Goal: Task Accomplishment & Management: Use online tool/utility

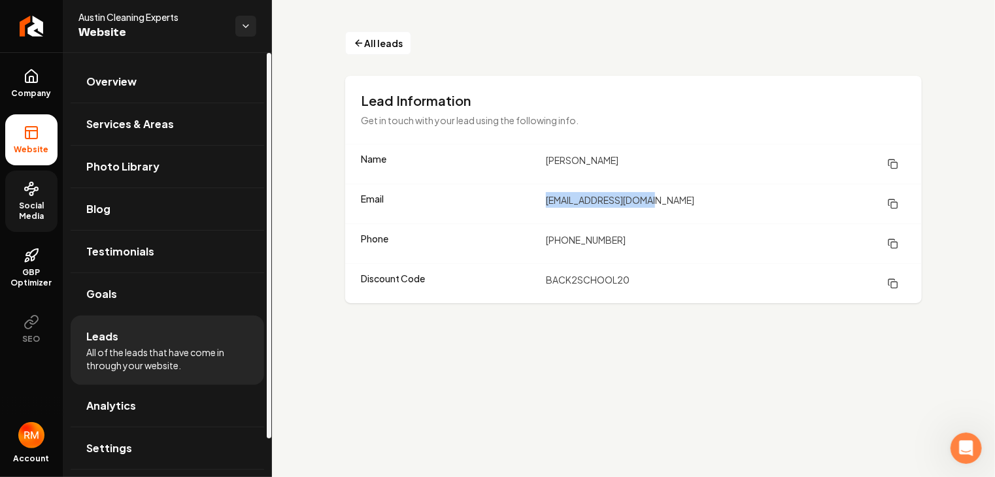
click at [37, 208] on span "Social Media" at bounding box center [31, 211] width 52 height 21
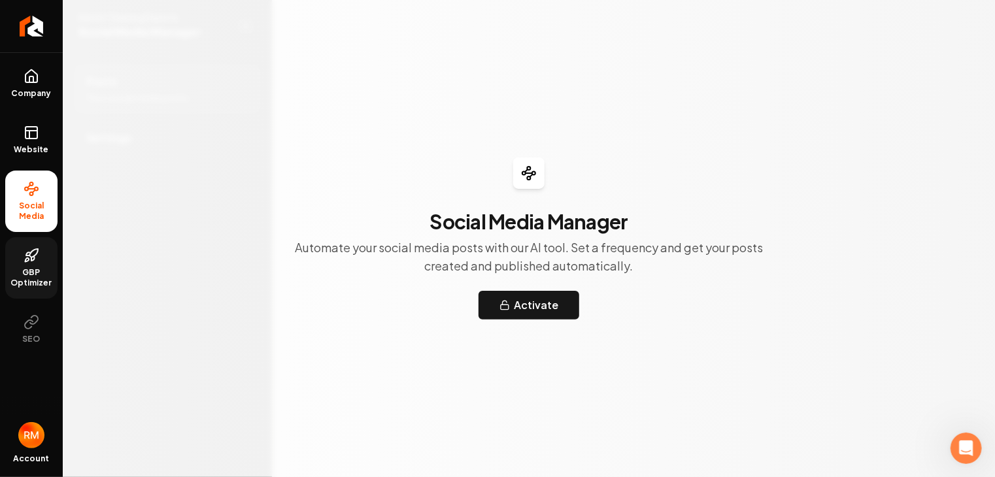
click at [40, 264] on link "GBP Optimizer" at bounding box center [31, 267] width 52 height 61
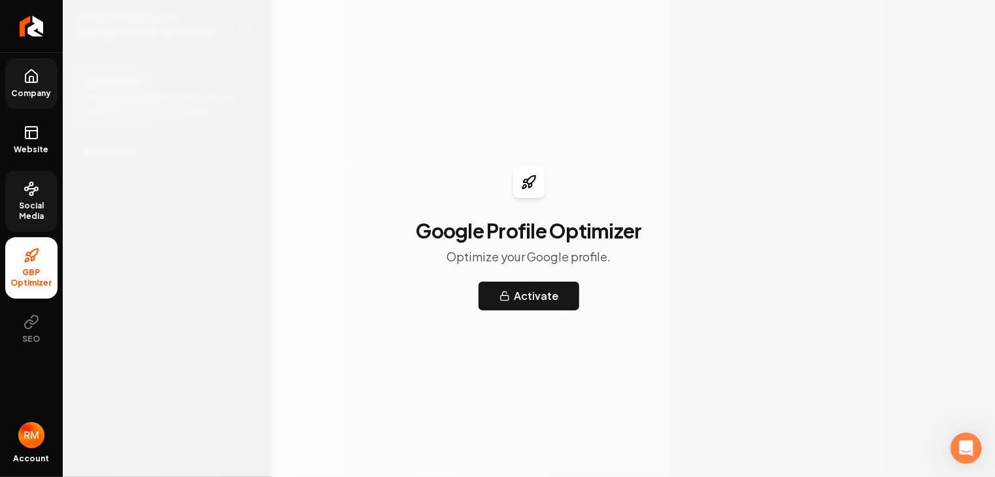
click at [29, 90] on span "Company" at bounding box center [32, 93] width 50 height 10
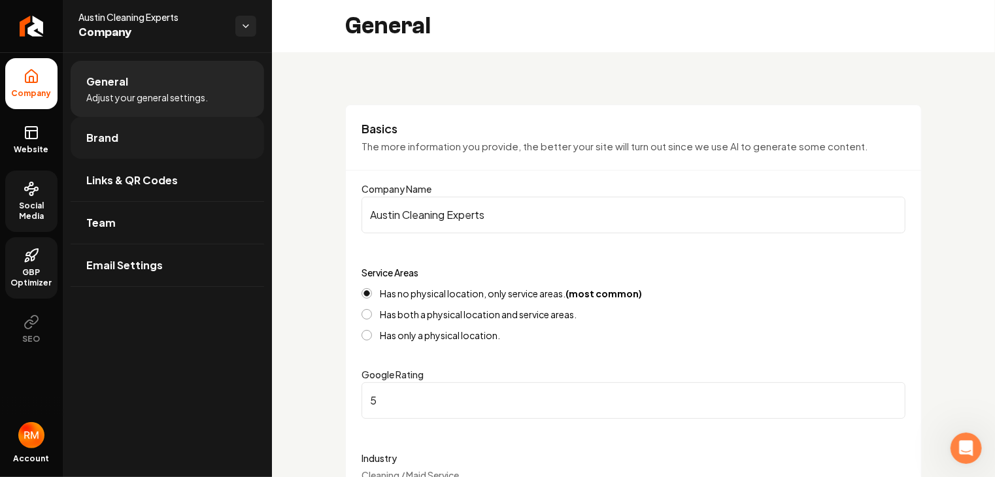
click at [152, 134] on link "Brand" at bounding box center [168, 138] width 194 height 42
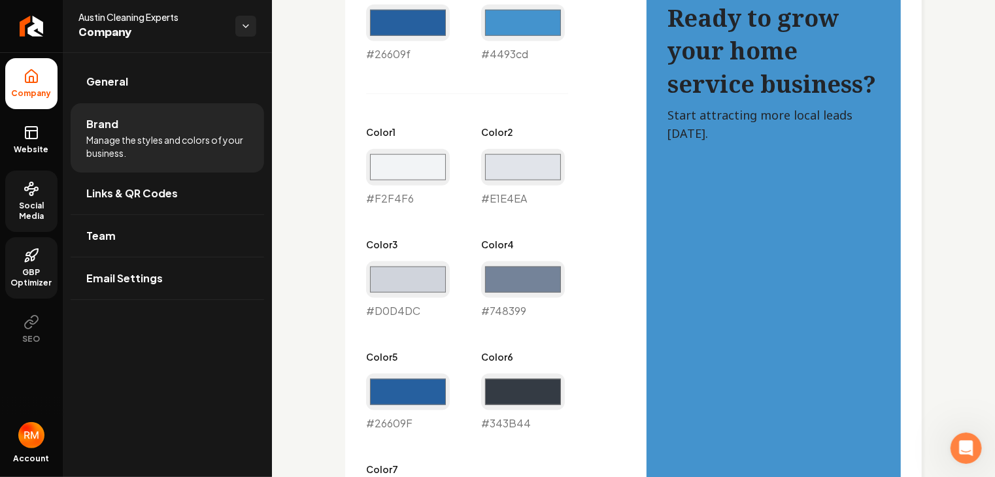
scroll to position [288, 0]
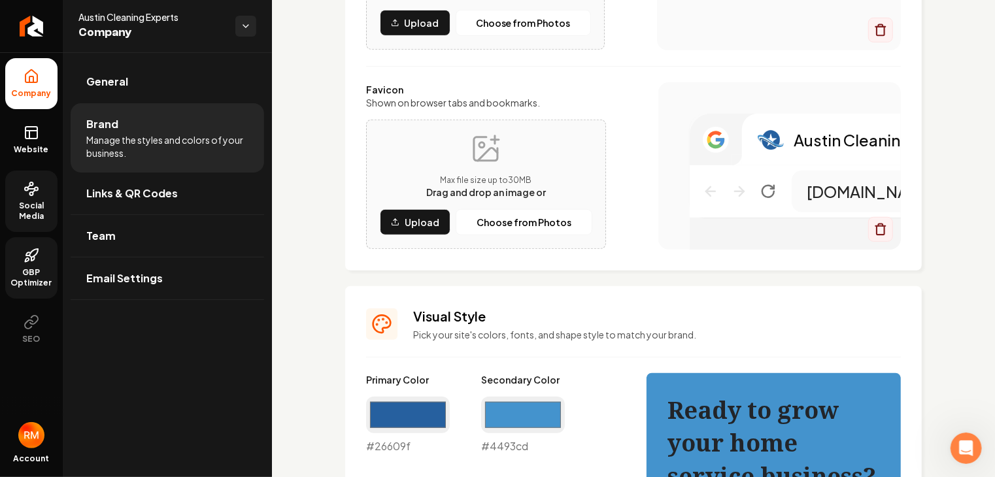
click at [21, 273] on span "GBP Optimizer" at bounding box center [31, 277] width 52 height 21
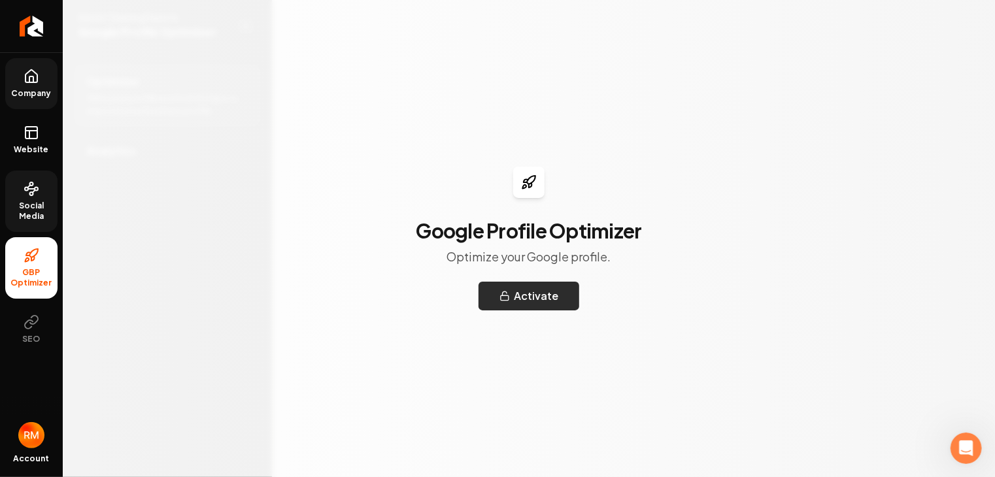
click at [544, 292] on button "Activate" at bounding box center [529, 296] width 101 height 29
